Goal: Task Accomplishment & Management: Use online tool/utility

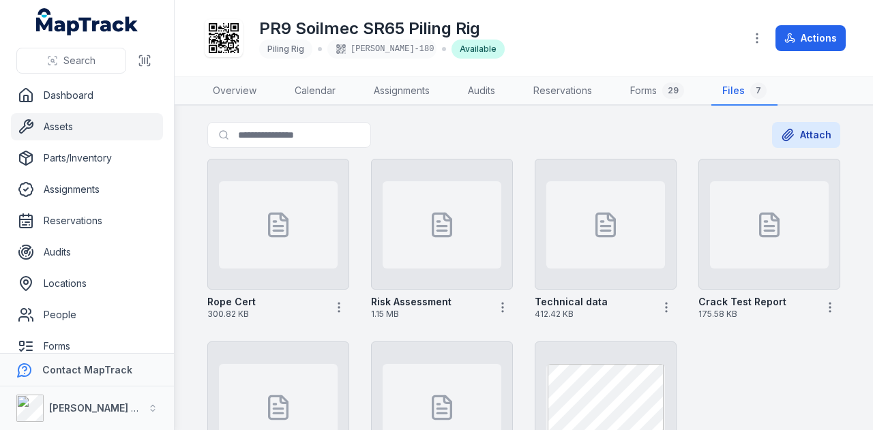
click at [63, 121] on link "Assets" at bounding box center [87, 126] width 152 height 27
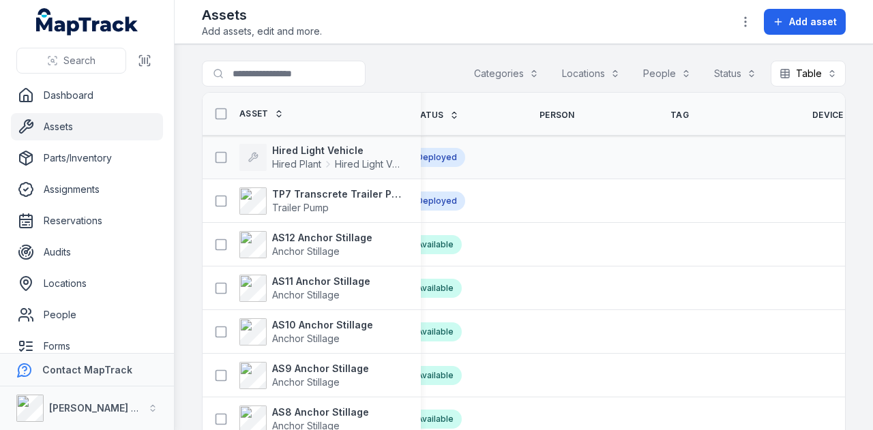
scroll to position [0, 494]
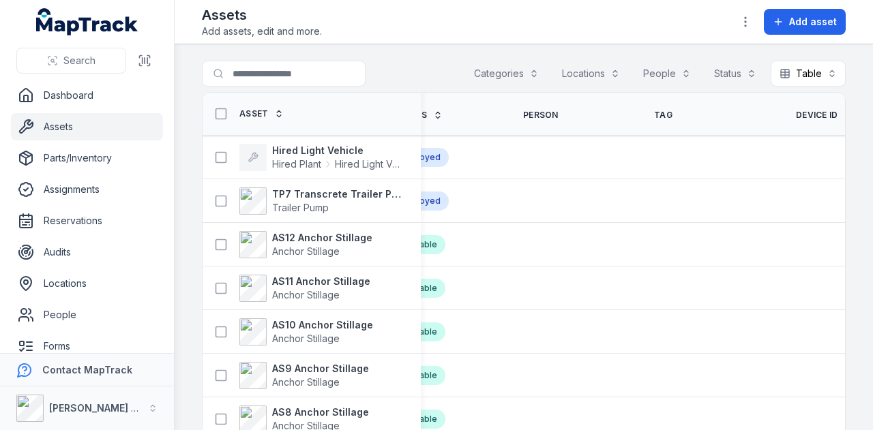
click at [779, 119] on th "Device ID" at bounding box center [844, 114] width 131 height 43
click at [796, 112] on span "Device ID" at bounding box center [817, 115] width 42 height 11
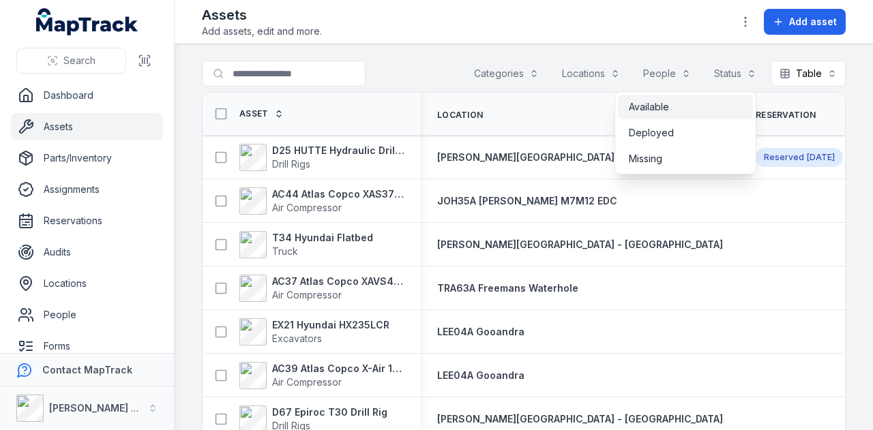
click at [697, 114] on div "Available" at bounding box center [685, 107] width 135 height 25
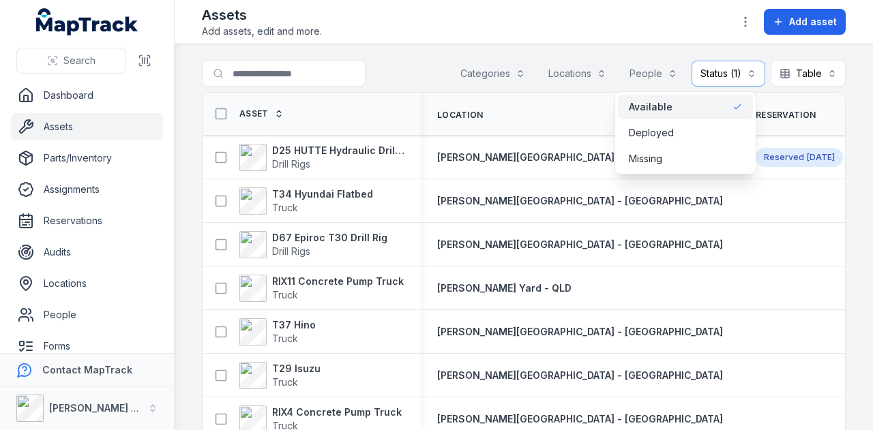
click at [641, 50] on main "Search for assets Categories Locations People Status (1) ********* Table ***** …" at bounding box center [524, 237] width 698 height 386
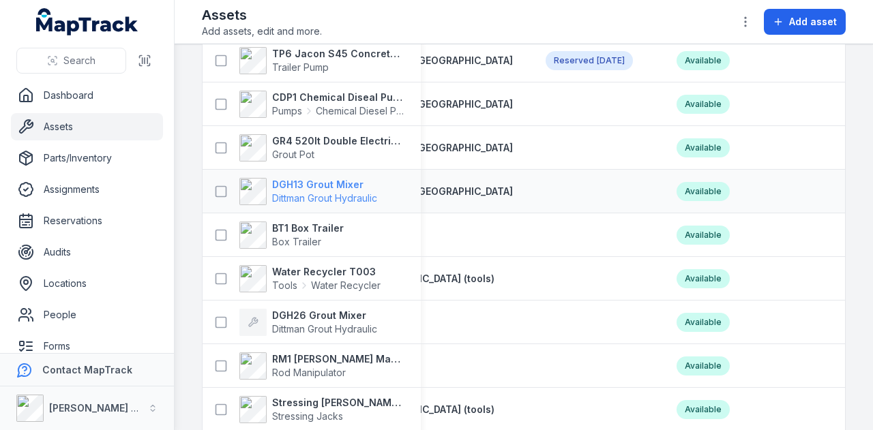
scroll to position [0, 196]
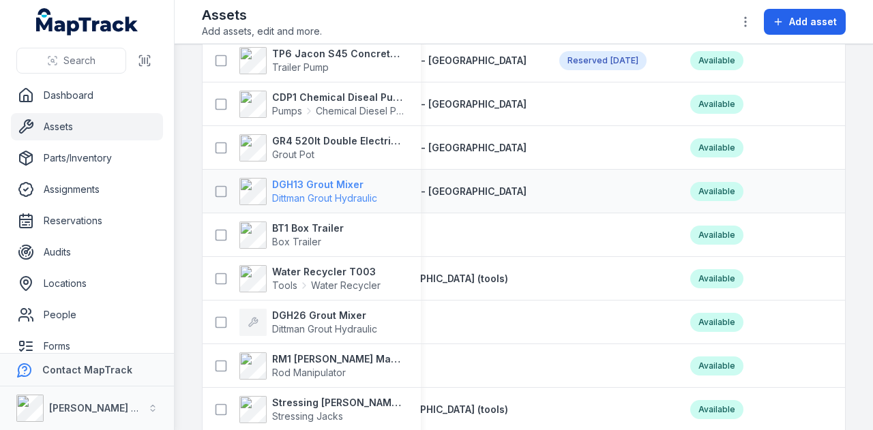
click at [346, 182] on strong "DGH13 Grout Mixer" at bounding box center [324, 185] width 105 height 14
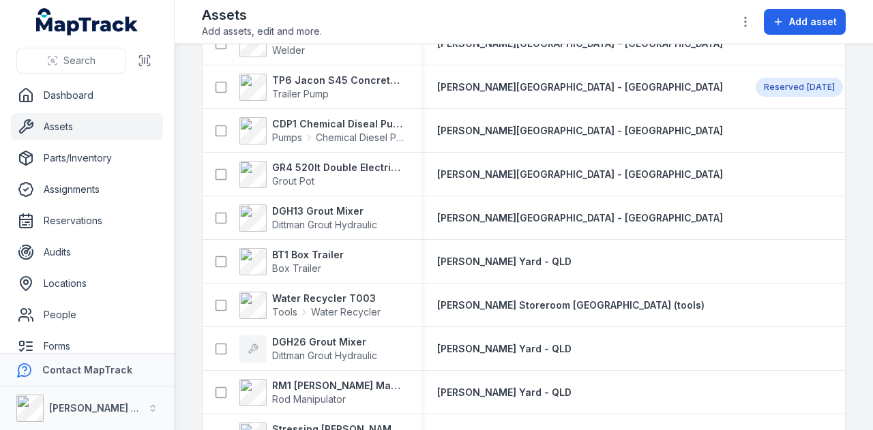
scroll to position [2454, 0]
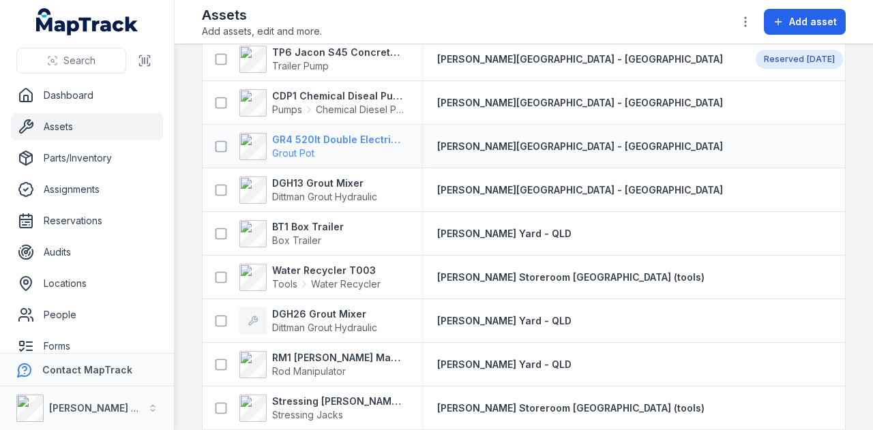
click at [363, 137] on strong "GR4 520lt Double Electric Twin Pot" at bounding box center [338, 140] width 132 height 14
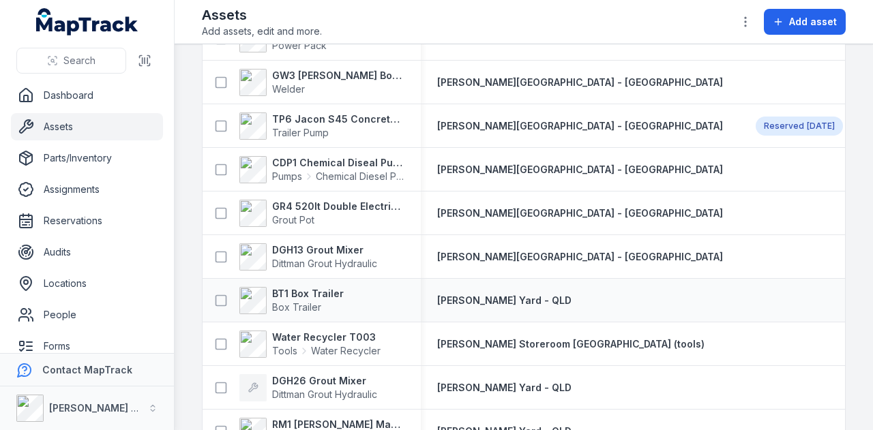
scroll to position [2386, 0]
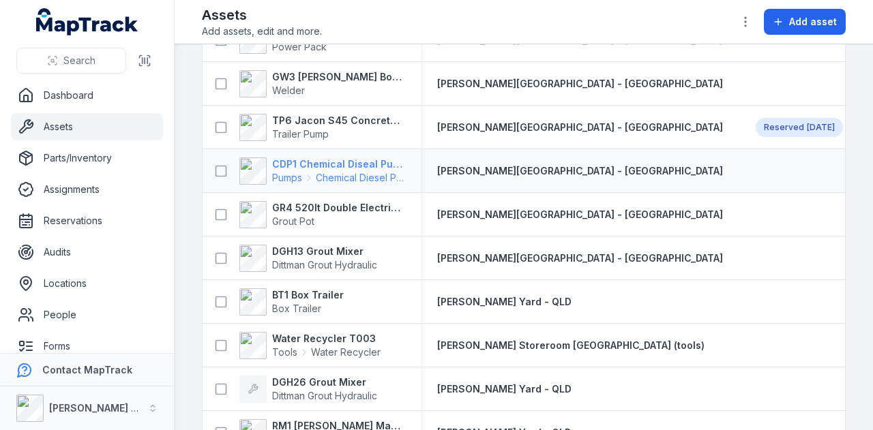
click at [338, 163] on strong "CDP1 Chemical Diseal Pump" at bounding box center [338, 164] width 132 height 14
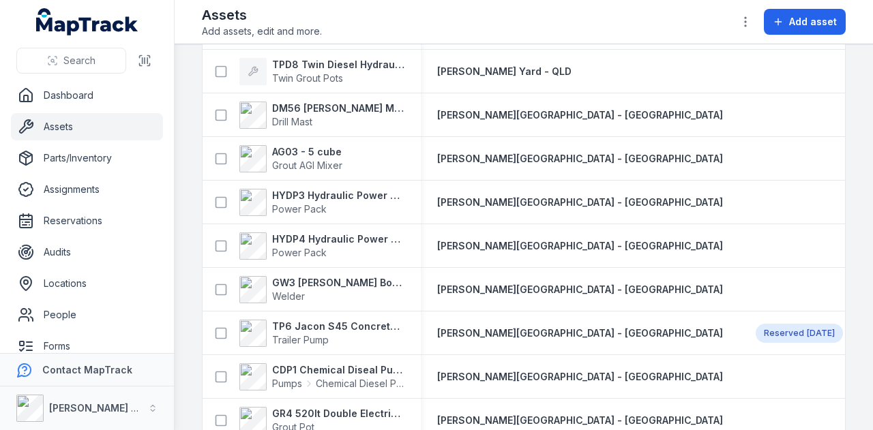
scroll to position [2316, 0]
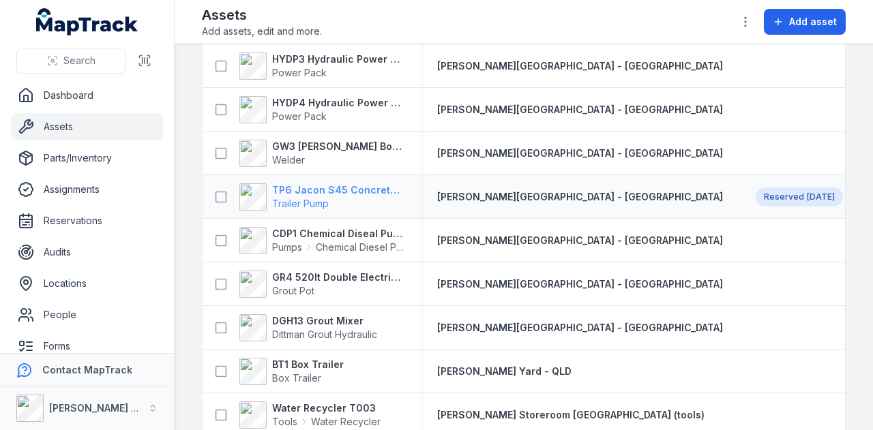
click at [357, 186] on strong "TP6 Jacon S45 Concrete Pump" at bounding box center [338, 190] width 132 height 14
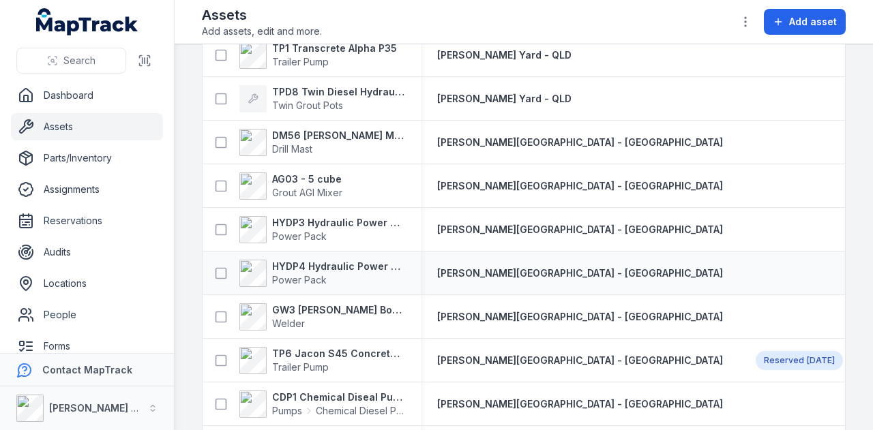
scroll to position [2113, 0]
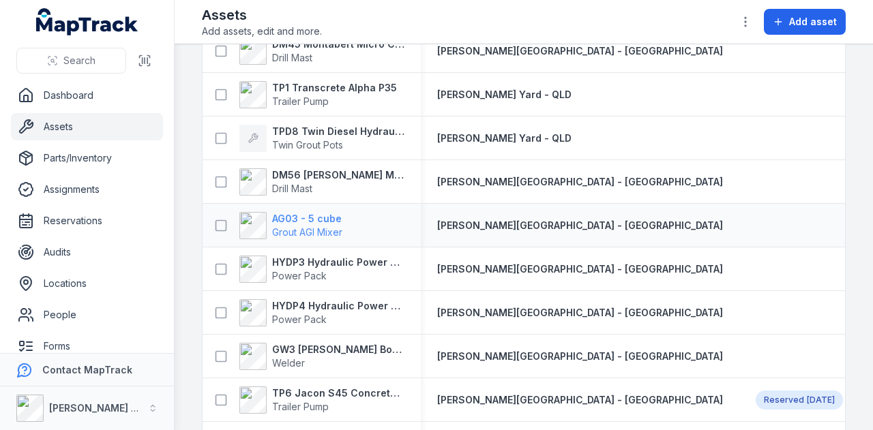
click at [321, 220] on strong "AG03 - 5 cube" at bounding box center [307, 219] width 70 height 14
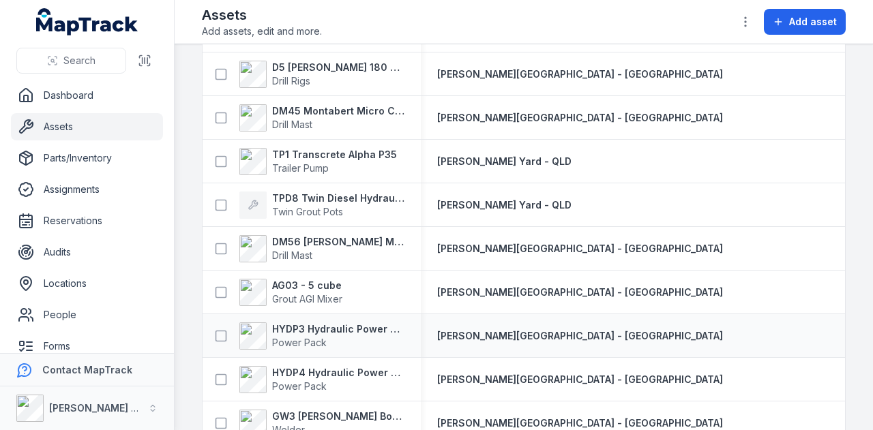
scroll to position [2045, 0]
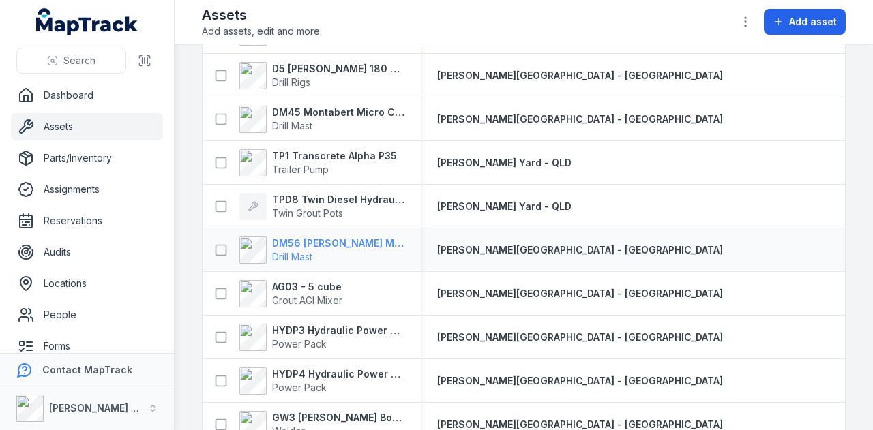
click at [348, 237] on strong "DM56 [PERSON_NAME] MR-A 100" at bounding box center [338, 244] width 132 height 14
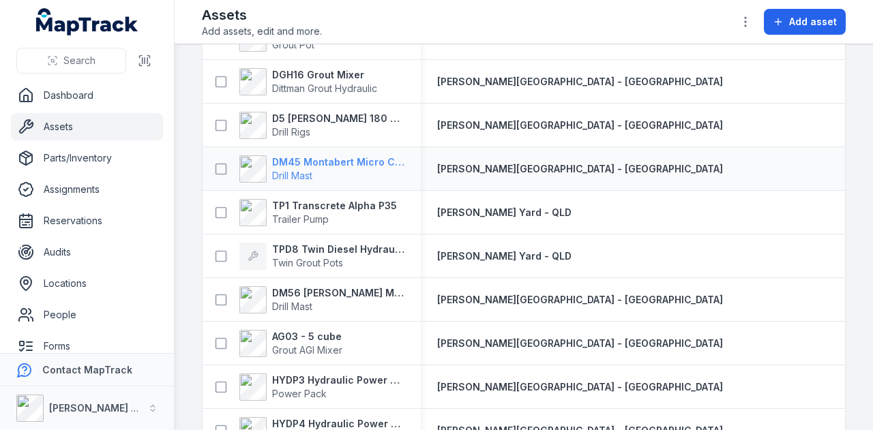
scroll to position [1977, 0]
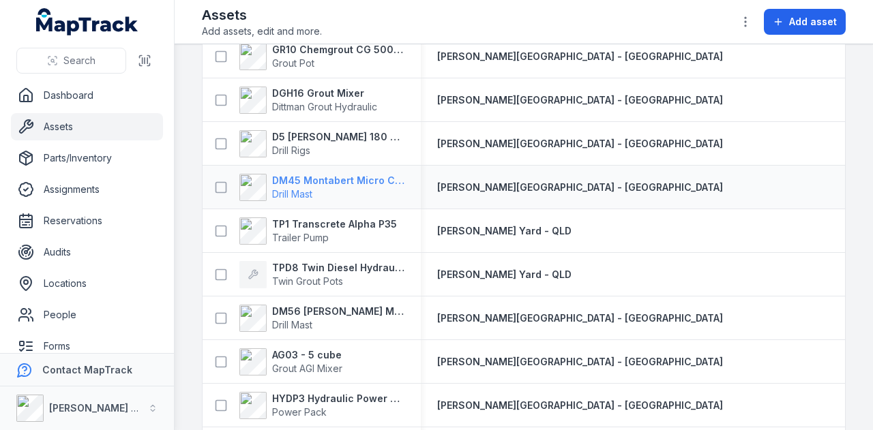
click at [360, 179] on strong "DM45 Montabert Micro CPA360" at bounding box center [338, 181] width 132 height 14
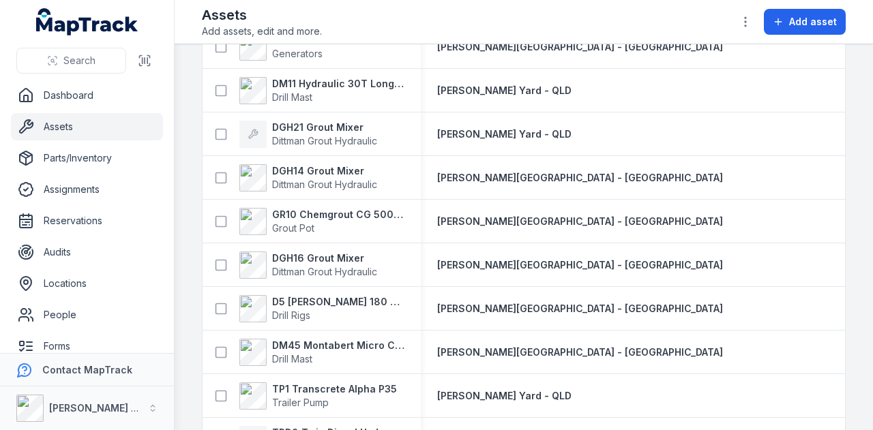
scroll to position [1841, 0]
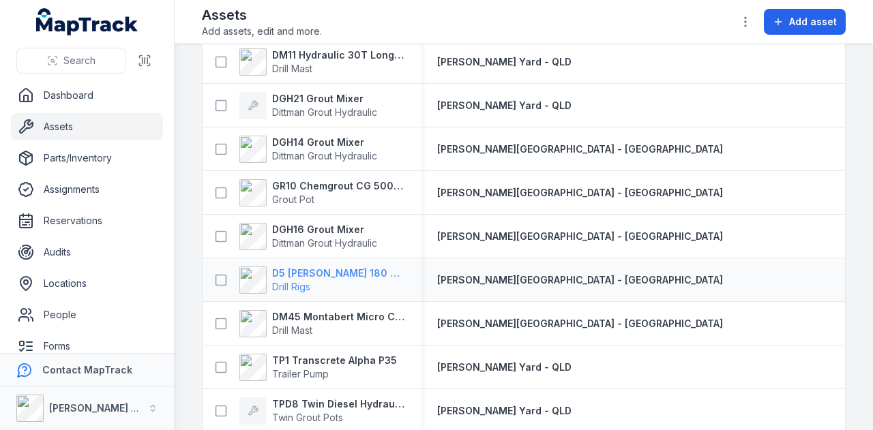
click at [363, 272] on strong "D5 [PERSON_NAME] 180 Hydraulic Drill Rig" at bounding box center [338, 274] width 132 height 14
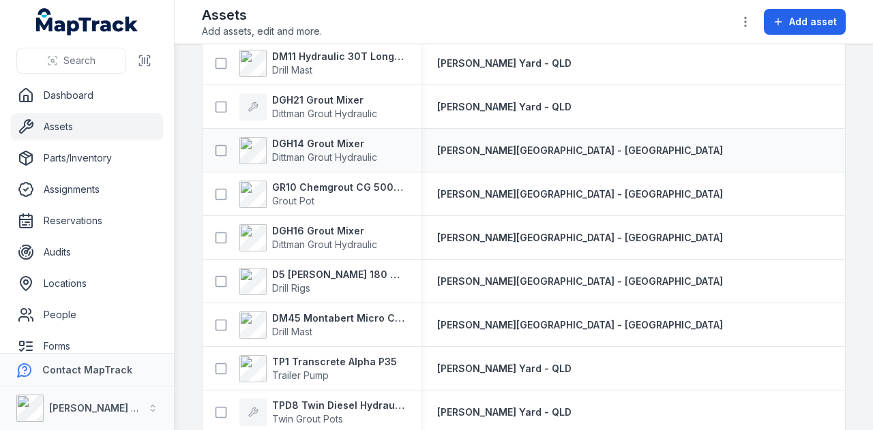
scroll to position [1841, 0]
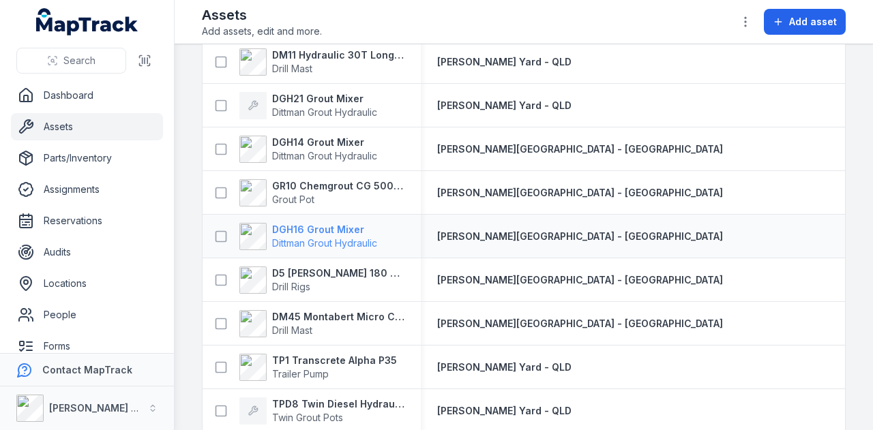
click at [334, 224] on strong "DGH16 Grout Mixer" at bounding box center [324, 230] width 105 height 14
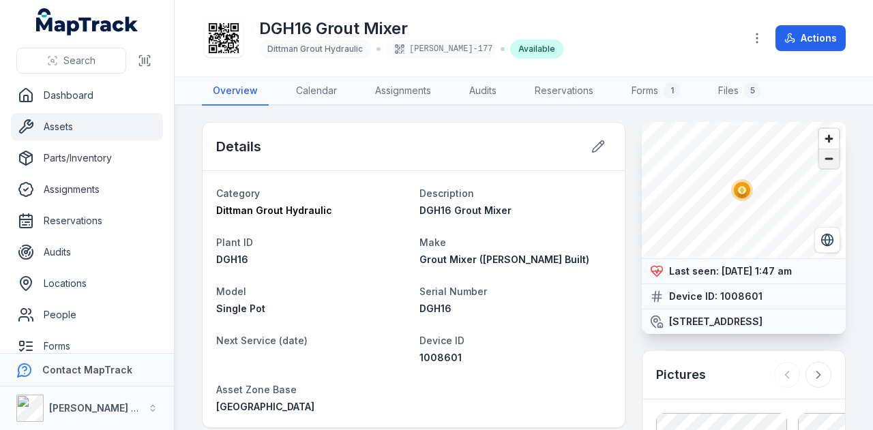
click at [820, 161] on span "Zoom out" at bounding box center [829, 158] width 20 height 19
click at [814, 33] on button "Actions" at bounding box center [810, 38] width 70 height 26
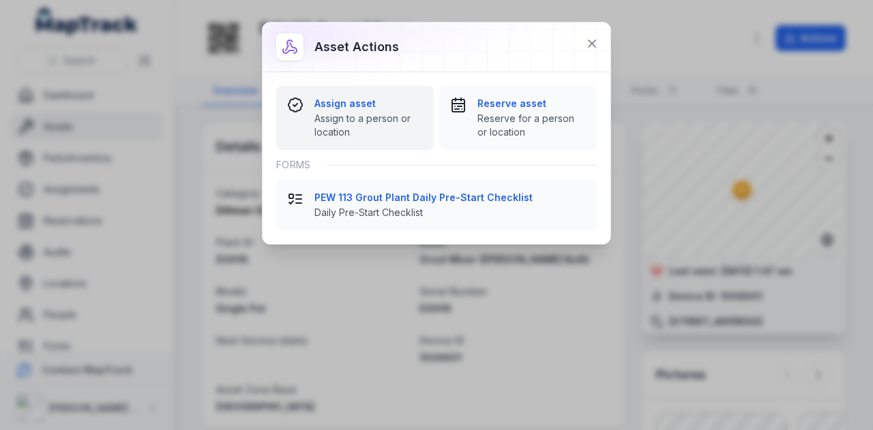
click at [344, 109] on strong "Assign asset" at bounding box center [368, 104] width 108 height 14
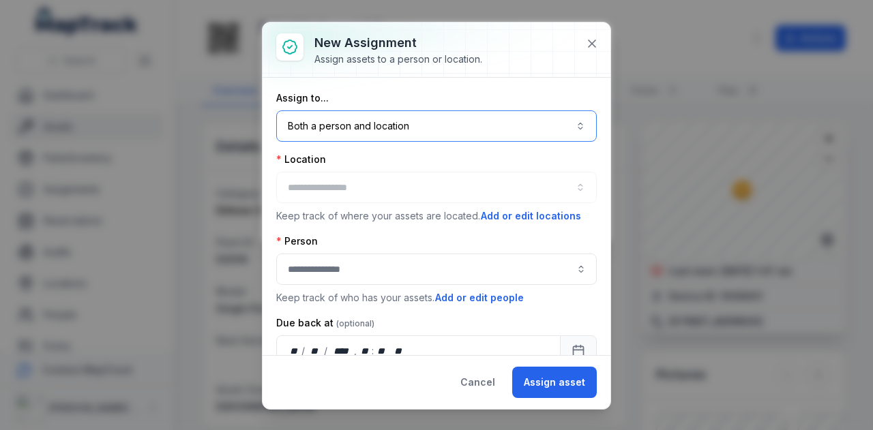
click at [428, 127] on button "Both a person and location ****" at bounding box center [436, 125] width 320 height 31
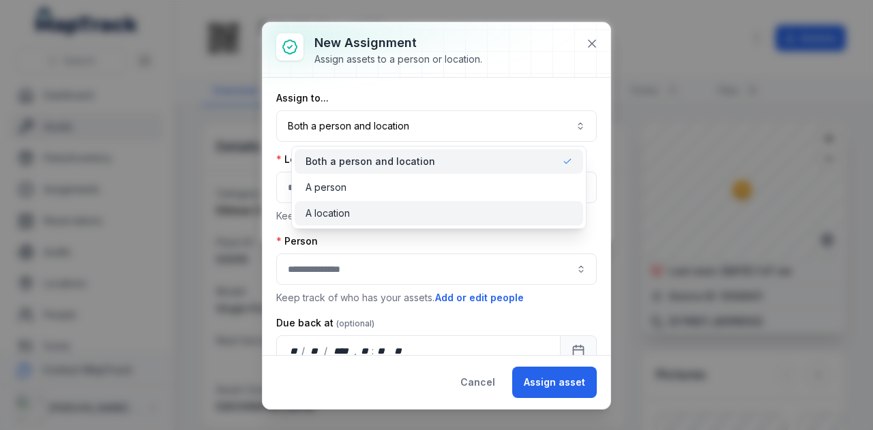
click at [409, 209] on div "A location" at bounding box center [438, 214] width 267 height 14
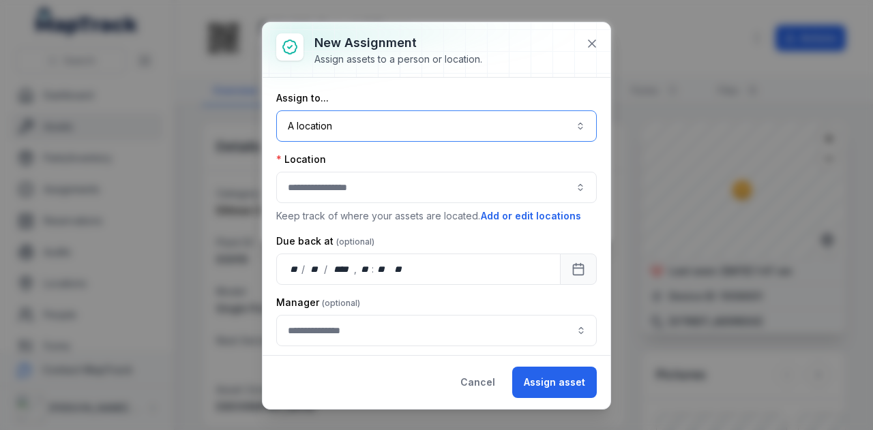
click at [415, 191] on button "button" at bounding box center [436, 187] width 320 height 31
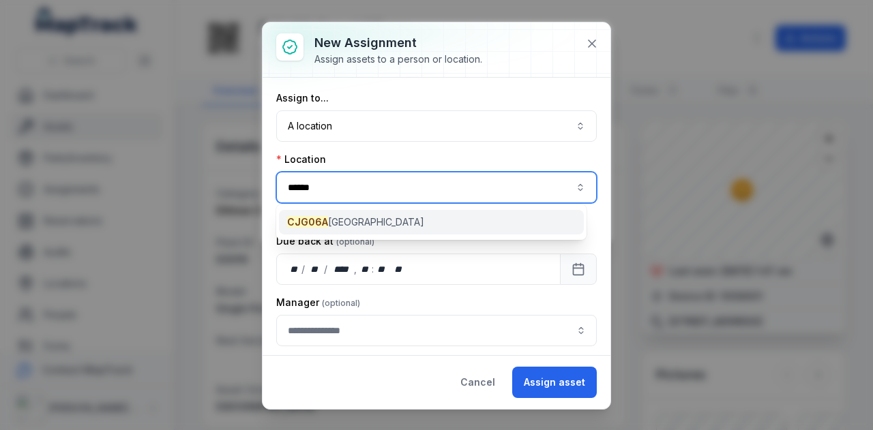
type input "******"
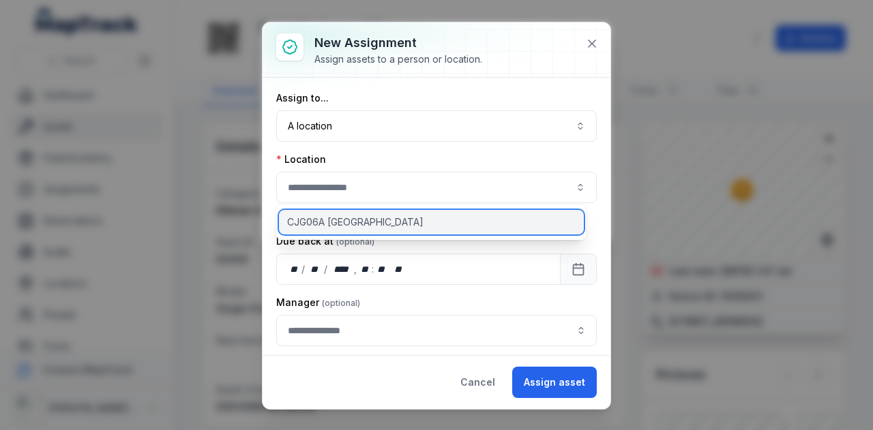
click at [423, 228] on div "CJG06A [GEOGRAPHIC_DATA]" at bounding box center [431, 222] width 305 height 25
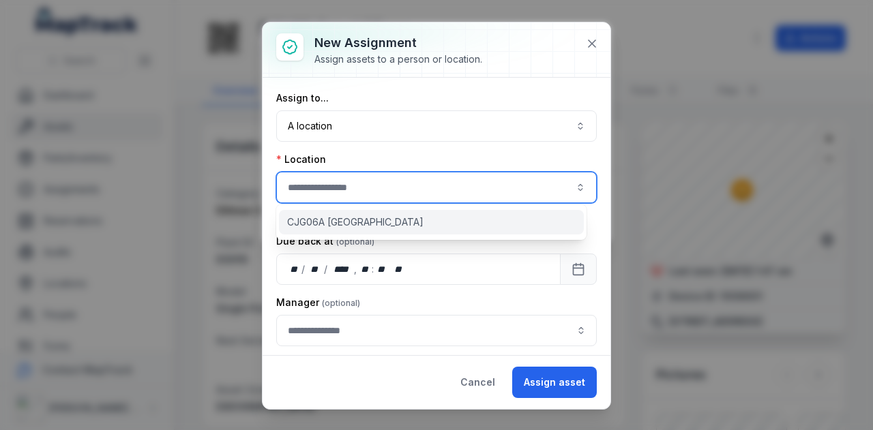
type input "**********"
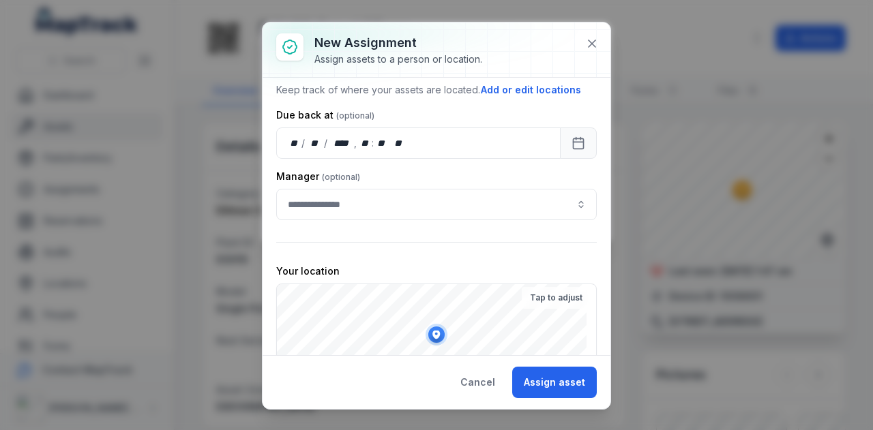
scroll to position [194, 0]
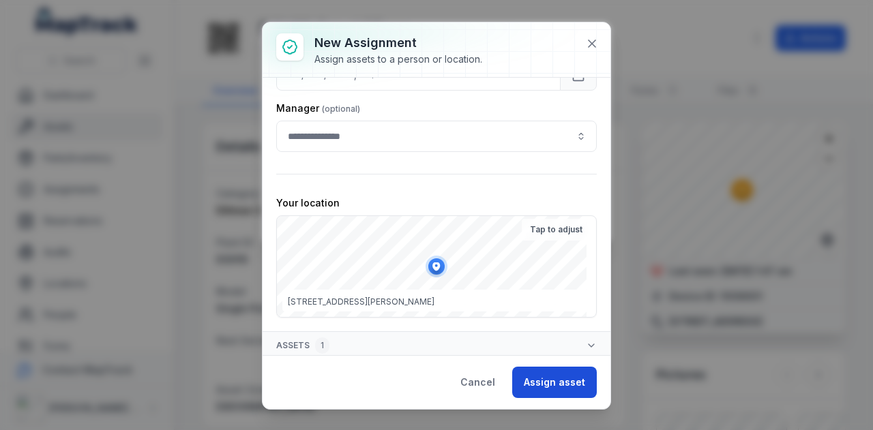
click at [566, 380] on button "Assign asset" at bounding box center [554, 382] width 85 height 31
